Goal: Connect with others: Connect with others

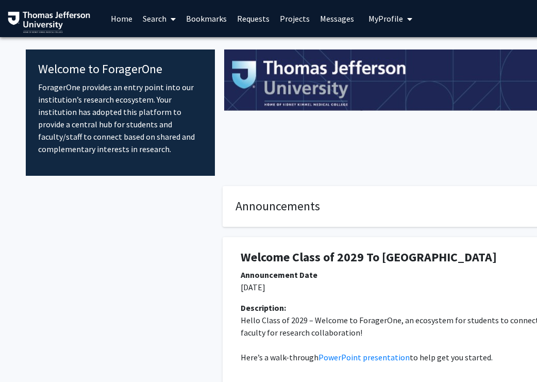
click at [208, 18] on link "Bookmarks" at bounding box center [206, 19] width 51 height 36
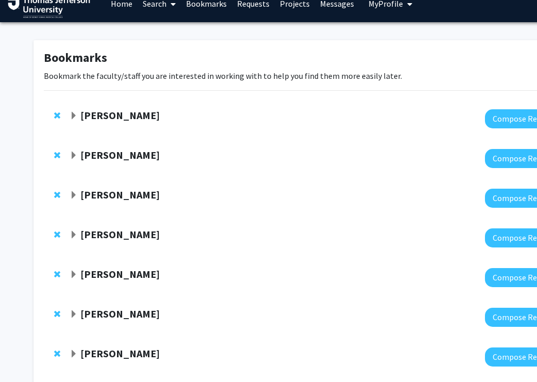
scroll to position [17, 0]
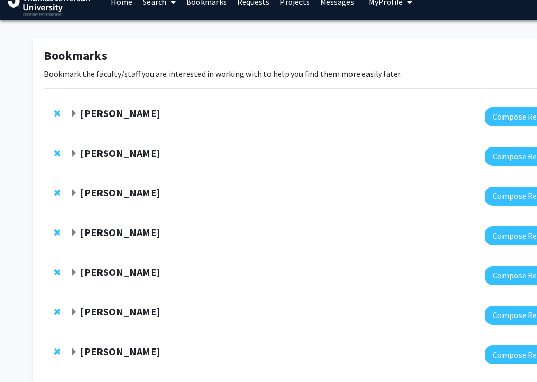
click at [118, 114] on strong "[PERSON_NAME]" at bounding box center [119, 113] width 79 height 13
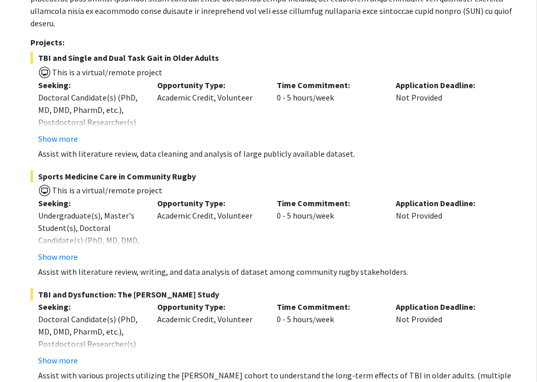
scroll to position [0, 49]
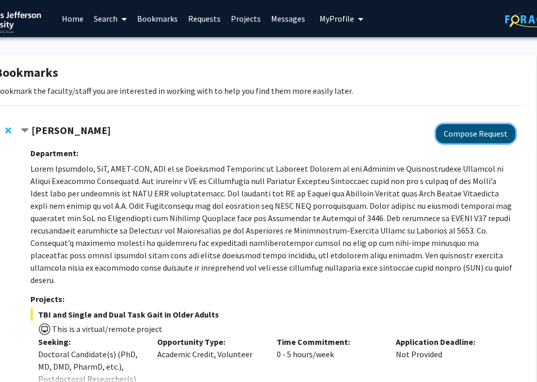
click at [453, 127] on button "Compose Request" at bounding box center [475, 133] width 79 height 19
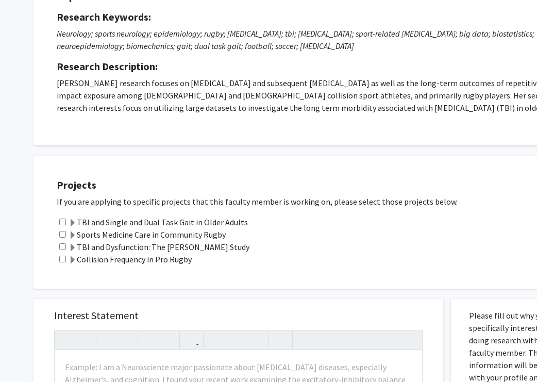
scroll to position [146, 0]
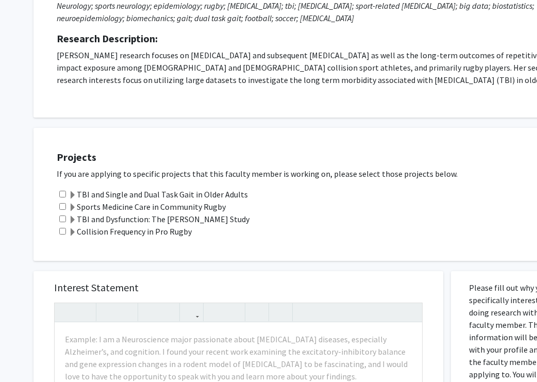
click at [61, 197] on div "TBI and Single and Dual Task Gait in Older Adults" at bounding box center [319, 194] width 525 height 12
click at [62, 208] on input "checkbox" at bounding box center [62, 206] width 7 height 7
checkbox input "true"
click at [62, 198] on div "TBI and Single and Dual Task Gait in Older Adults" at bounding box center [319, 194] width 525 height 12
click at [63, 193] on input "checkbox" at bounding box center [62, 194] width 7 height 7
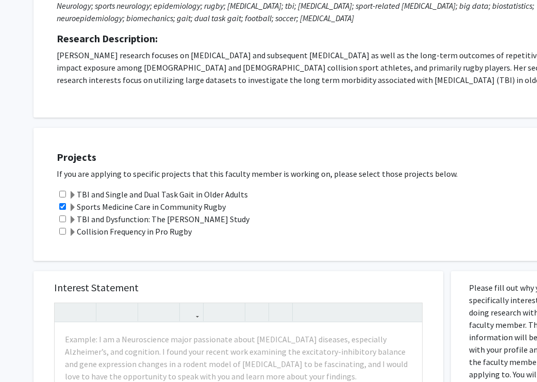
checkbox input "true"
click at [62, 219] on input "checkbox" at bounding box center [62, 218] width 7 height 7
checkbox input "true"
click at [62, 229] on input "checkbox" at bounding box center [62, 231] width 7 height 7
checkbox input "true"
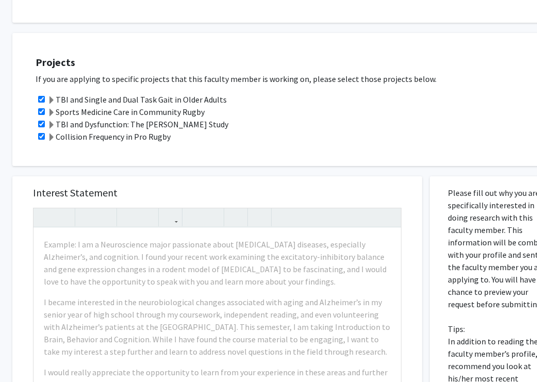
scroll to position [0, 21]
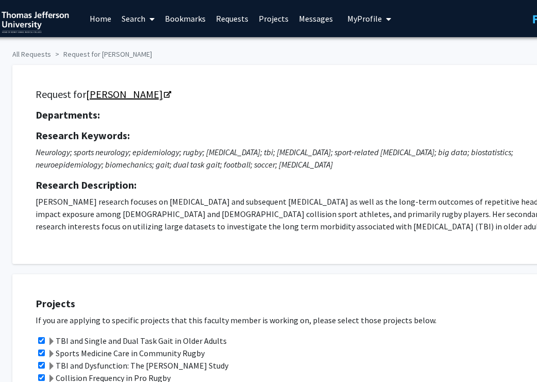
drag, startPoint x: 84, startPoint y: 94, endPoint x: 156, endPoint y: 95, distance: 71.1
click at [156, 95] on h5 "Request for [PERSON_NAME]" at bounding box center [292, 94] width 512 height 12
copy h5 "[PERSON_NAME]"
